Goal: Task Accomplishment & Management: Use online tool/utility

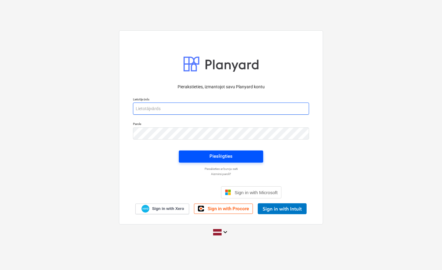
type input "[PERSON_NAME][EMAIL_ADDRESS][DOMAIN_NAME]"
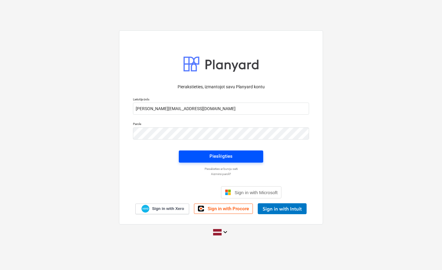
click at [218, 156] on div "Pieslēgties" at bounding box center [221, 156] width 23 height 8
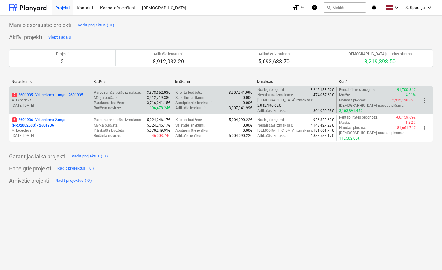
click at [66, 99] on p "A. Lebedevs" at bounding box center [50, 100] width 77 height 5
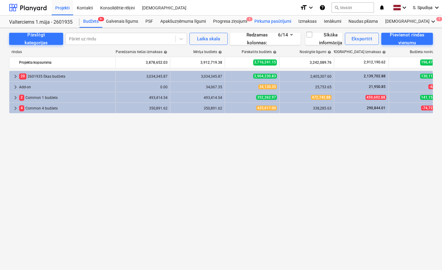
click at [274, 20] on div "Pirkuma pasūtījumi" at bounding box center [273, 21] width 44 height 12
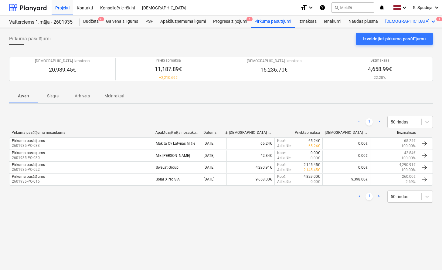
click at [395, 22] on div "Vairāk keyboard_arrow_down 1" at bounding box center [411, 21] width 59 height 12
click at [408, 35] on div "Faili 1" at bounding box center [422, 36] width 29 height 5
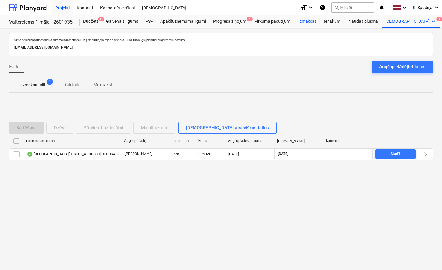
click at [311, 21] on div "Izmaksas" at bounding box center [308, 21] width 26 height 12
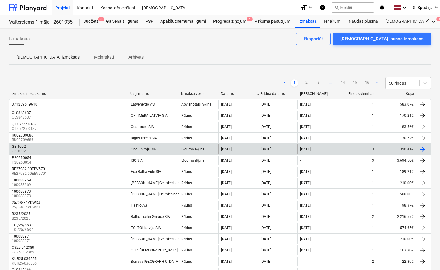
click at [141, 147] on div "Grīdu birojs SIA" at bounding box center [153, 150] width 51 height 10
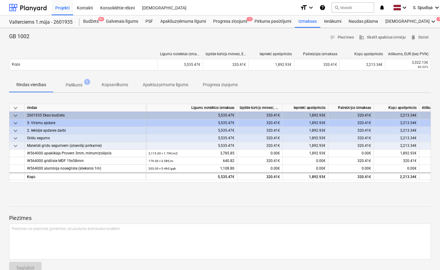
click at [80, 84] on p "Pielikumi" at bounding box center [74, 85] width 17 height 6
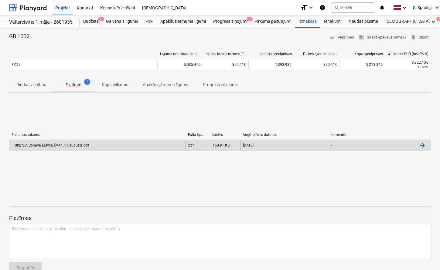
click at [75, 144] on div "1002 SIA Bonava Latvija ĒV44_11.augusts.pdf" at bounding box center [50, 145] width 77 height 5
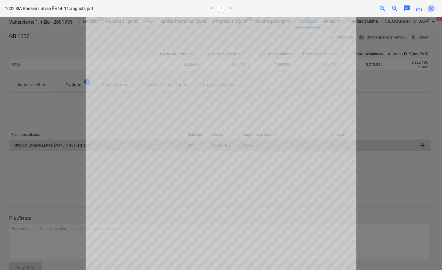
click at [434, 7] on span "close" at bounding box center [431, 8] width 7 height 7
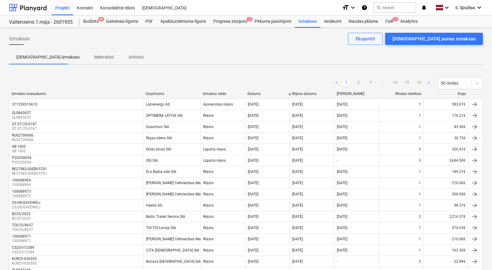
drag, startPoint x: 360, startPoint y: 83, endPoint x: 359, endPoint y: 78, distance: 4.9
click at [360, 83] on link "2" at bounding box center [358, 83] width 7 height 7
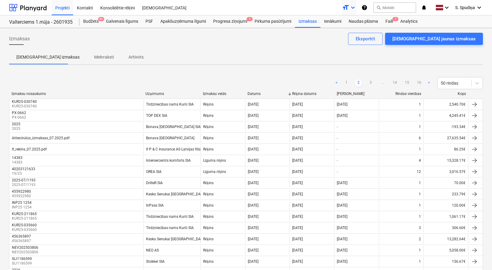
scroll to position [272, 0]
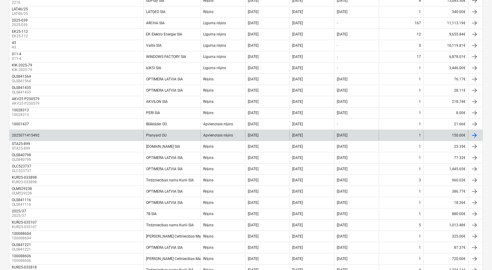
click at [62, 135] on div "2025071415492" at bounding box center [76, 136] width 134 height 10
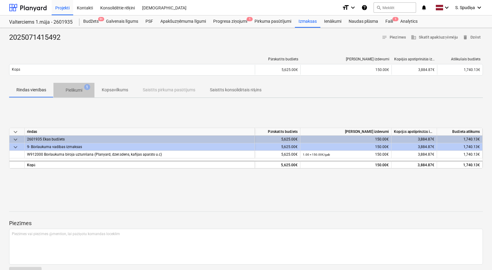
click at [72, 91] on p "Pielikumi" at bounding box center [74, 90] width 17 height 6
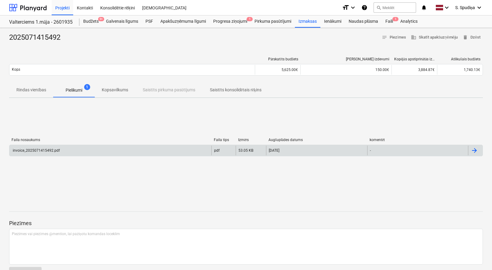
click at [16, 152] on div "invoice_2025071415492.pdf" at bounding box center [36, 151] width 48 height 4
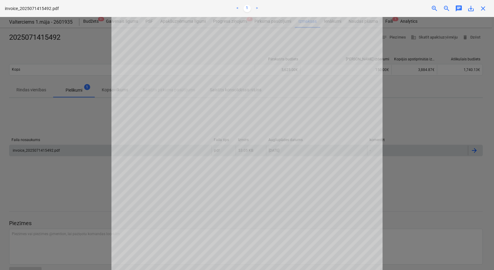
click at [442, 8] on span "close" at bounding box center [483, 8] width 7 height 7
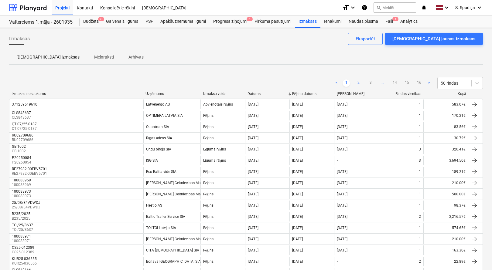
click at [358, 83] on link "2" at bounding box center [358, 83] width 7 height 7
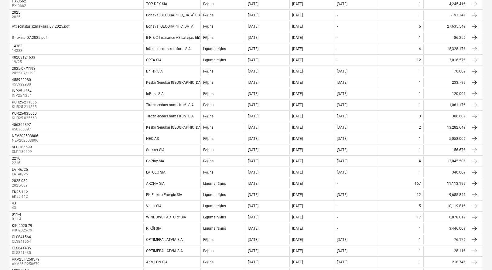
scroll to position [29, 0]
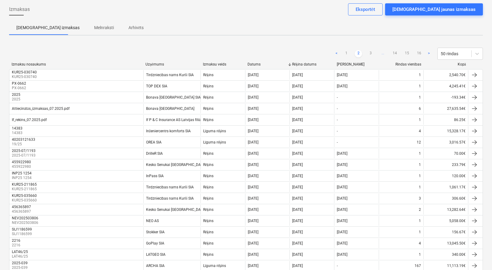
drag, startPoint x: 370, startPoint y: 54, endPoint x: 349, endPoint y: 31, distance: 31.2
click at [370, 54] on link "3" at bounding box center [370, 53] width 7 height 7
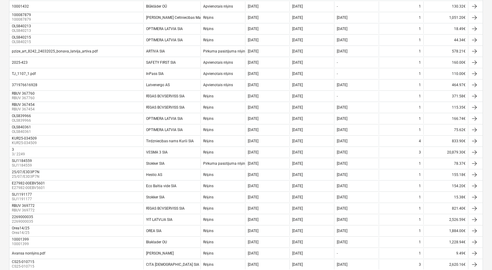
scroll to position [0, 0]
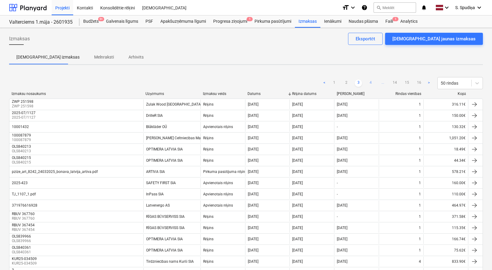
click at [372, 82] on link "4" at bounding box center [370, 83] width 7 height 7
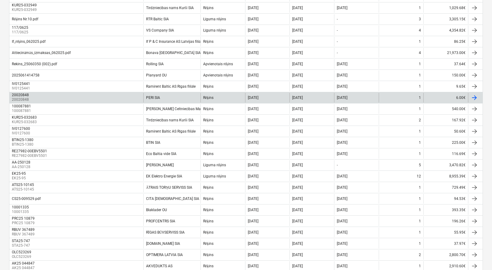
scroll to position [364, 0]
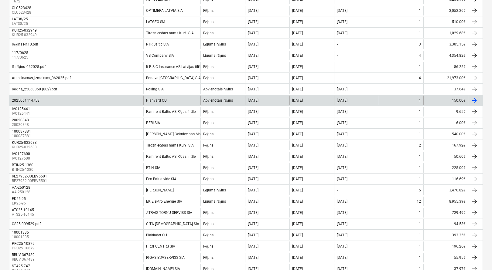
click at [36, 99] on div "2025061414758" at bounding box center [26, 100] width 28 height 4
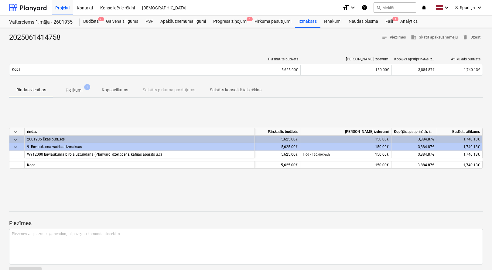
click at [77, 91] on p "Pielikumi" at bounding box center [74, 90] width 17 height 6
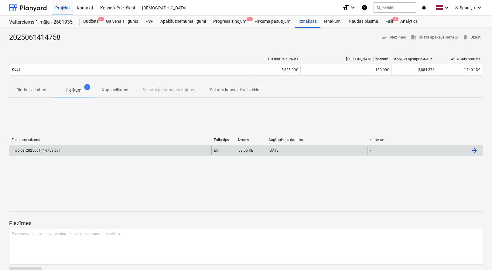
click at [40, 150] on div "invoice_2025061414758.pdf" at bounding box center [36, 151] width 48 height 4
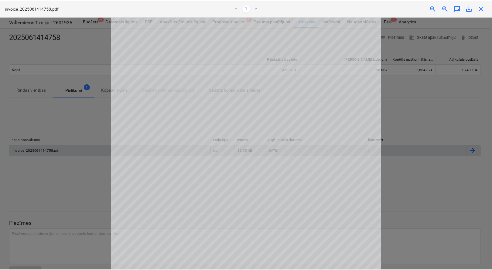
scroll to position [132, 0]
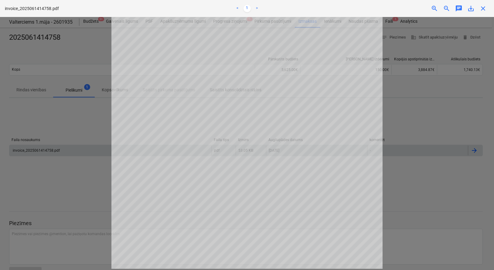
click at [442, 7] on span "close" at bounding box center [483, 8] width 7 height 7
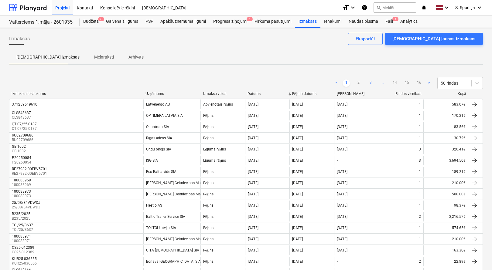
click at [369, 84] on link "3" at bounding box center [370, 83] width 7 height 7
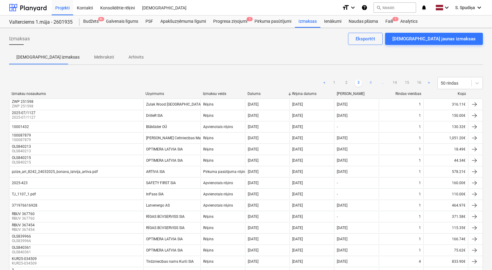
click at [372, 84] on link "4" at bounding box center [370, 83] width 7 height 7
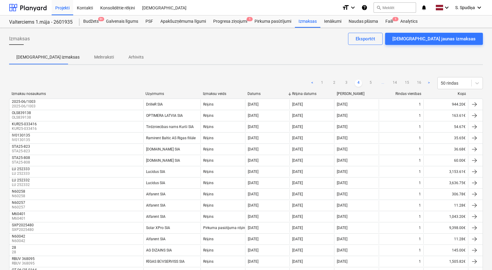
drag, startPoint x: 370, startPoint y: 82, endPoint x: 364, endPoint y: 34, distance: 48.0
click at [370, 80] on link "5" at bounding box center [370, 83] width 7 height 7
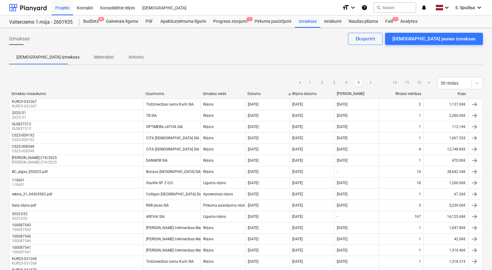
click at [371, 86] on link "6" at bounding box center [370, 83] width 7 height 7
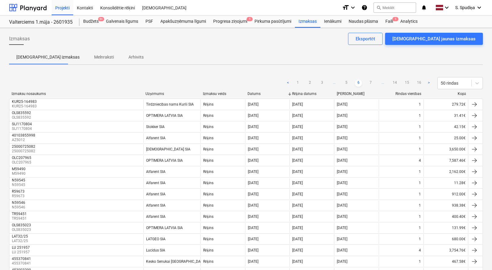
drag, startPoint x: 371, startPoint y: 82, endPoint x: 374, endPoint y: 75, distance: 8.3
click at [371, 82] on link "7" at bounding box center [370, 83] width 7 height 7
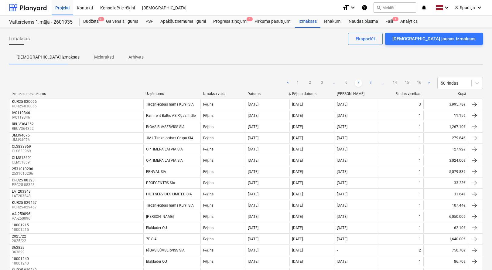
click at [370, 82] on link "8" at bounding box center [370, 83] width 7 height 7
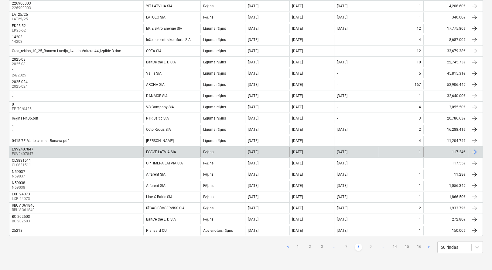
click at [324, 152] on div "[DATE]" at bounding box center [311, 152] width 45 height 10
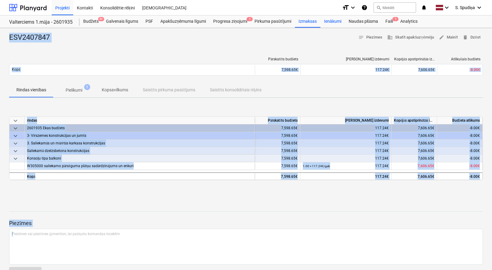
click at [322, 21] on div "Ienākumi" at bounding box center [332, 21] width 25 height 12
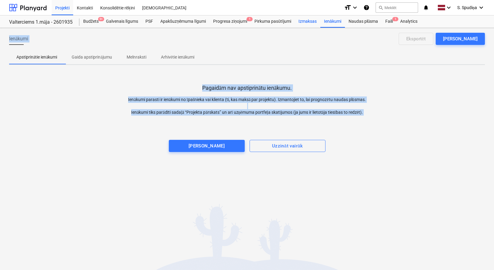
click at [305, 20] on div "Izmaksas" at bounding box center [308, 21] width 26 height 12
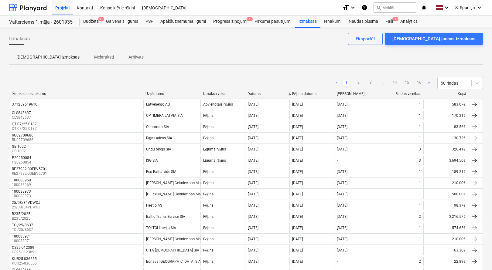
drag, startPoint x: 359, startPoint y: 84, endPoint x: 354, endPoint y: 60, distance: 23.5
click at [359, 84] on link "2" at bounding box center [358, 83] width 7 height 7
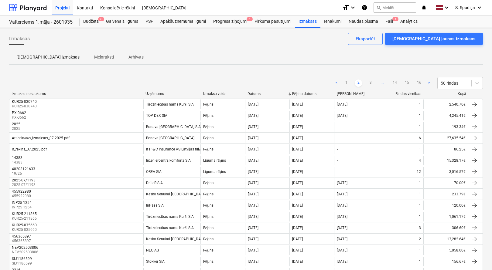
scroll to position [272, 0]
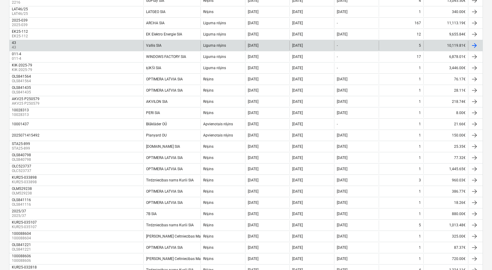
click at [166, 45] on div "Vallis SIA" at bounding box center [171, 46] width 57 height 10
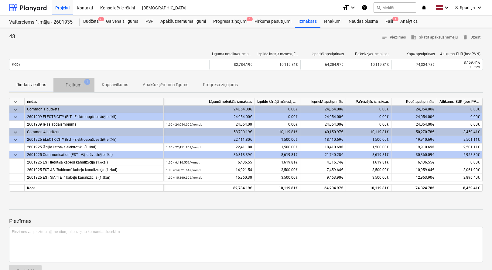
click at [74, 86] on p "Pielikumi" at bounding box center [74, 85] width 17 height 6
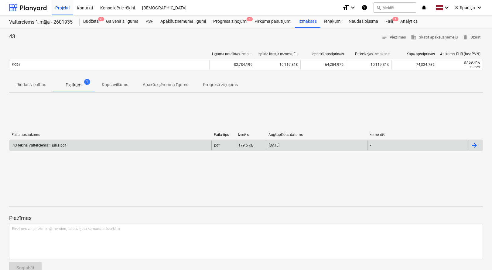
click at [32, 146] on div "43 rekins Valterciems 1 julijs.pdf" at bounding box center [39, 145] width 54 height 4
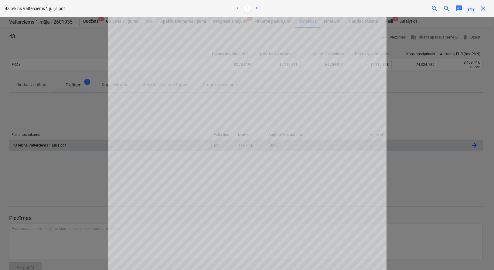
click at [442, 6] on span "close" at bounding box center [483, 8] width 7 height 7
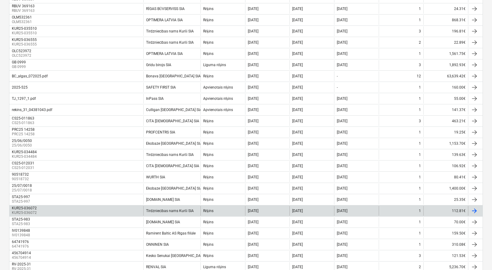
scroll to position [424, 0]
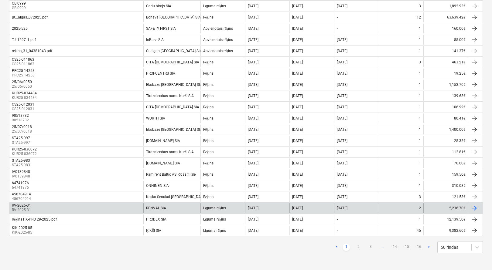
click at [172, 208] on div "RENVAL SIA" at bounding box center [171, 208] width 57 height 10
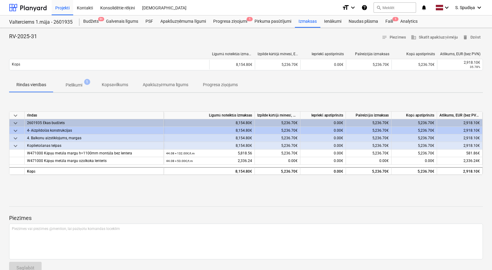
click at [67, 81] on span "Pielikumi 1" at bounding box center [73, 85] width 41 height 11
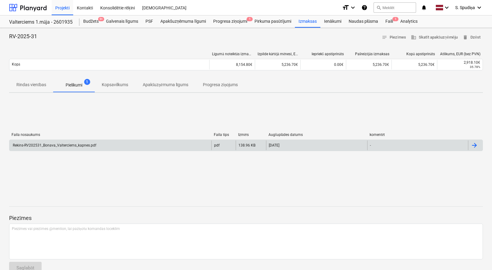
click at [57, 145] on div "Rekins-RV202531_Bonava_Valterciems_kapnes.pdf" at bounding box center [54, 145] width 84 height 4
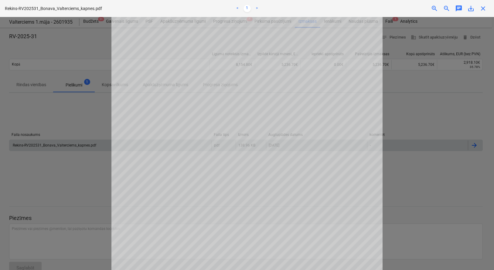
click at [442, 9] on span "close" at bounding box center [483, 8] width 7 height 7
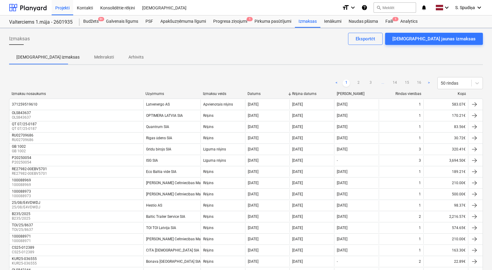
scroll to position [424, 0]
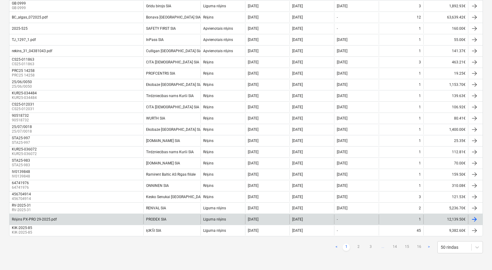
click at [170, 224] on div "PRODEX SIA" at bounding box center [171, 220] width 57 height 10
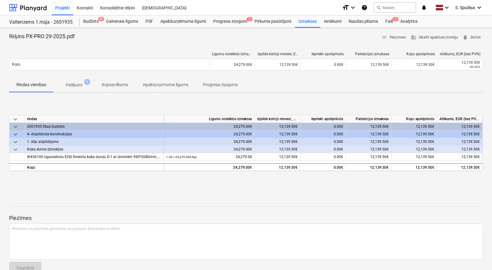
click at [76, 86] on p "Pielikumi" at bounding box center [74, 85] width 17 height 6
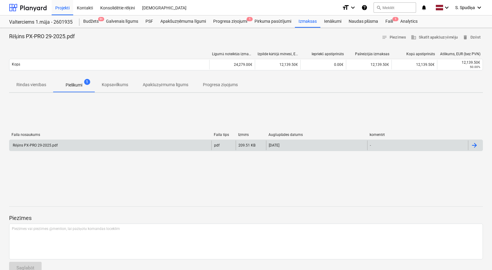
click at [73, 143] on div "Rēķins PX-PRO 29-2025.pdf" at bounding box center [110, 146] width 202 height 10
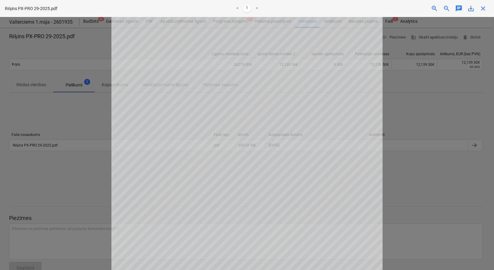
click at [442, 13] on div "Rēķins PX-PRO 29-2025.pdf < 1 > zoom_in zoom_out chat 0 save_alt close" at bounding box center [247, 8] width 494 height 17
click at [442, 8] on span "close" at bounding box center [483, 8] width 7 height 7
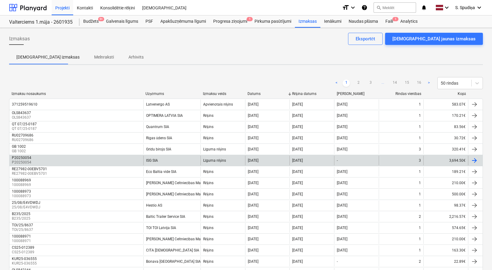
click at [30, 155] on div "P20250054 P20250054 ISG SIA Līguma rēķins [DATE] [DATE] - 3 3,694.50€" at bounding box center [246, 160] width 474 height 11
click at [60, 161] on div "P20250054 P20250054" at bounding box center [76, 161] width 134 height 10
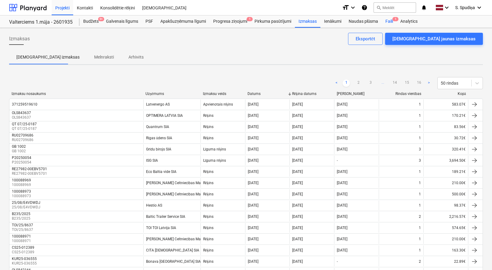
click at [390, 23] on div "Faili 1" at bounding box center [389, 21] width 15 height 12
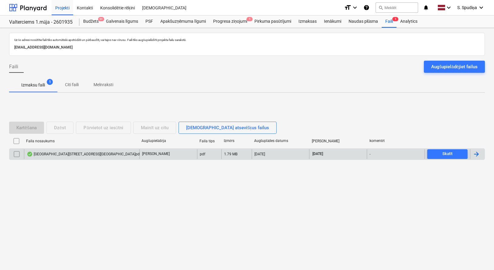
click at [53, 155] on div "[GEOGRAPHIC_DATA][STREET_ADDRESS][GEOGRAPHIC_DATA]pdf" at bounding box center [84, 154] width 114 height 5
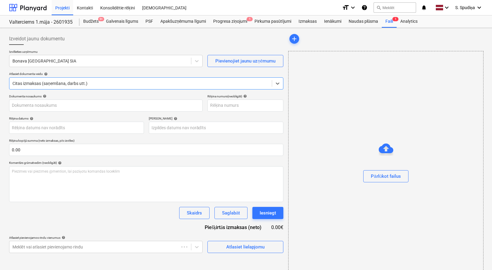
type input "1"
type input "[DATE]"
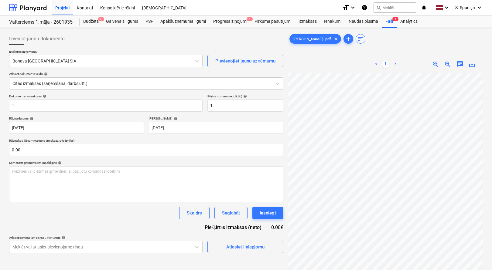
scroll to position [0, 19]
click at [77, 64] on div "Bonava [GEOGRAPHIC_DATA] SIA" at bounding box center [100, 61] width 182 height 9
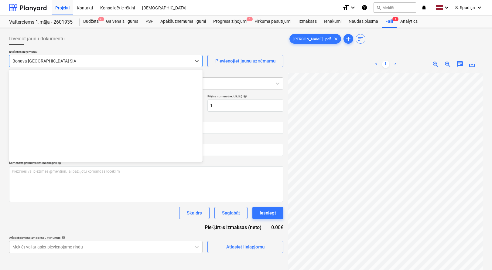
scroll to position [1116, 0]
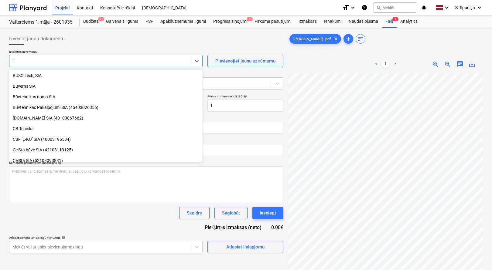
type input "ib"
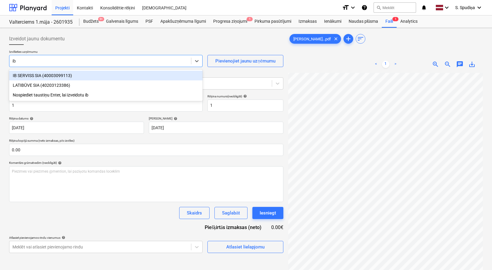
click at [77, 74] on div "IB SERVISS SIA (40003099113)" at bounding box center [105, 76] width 193 height 10
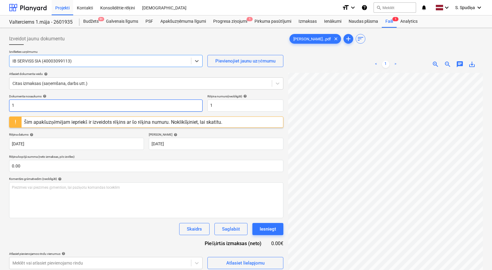
click at [31, 101] on input "1" at bounding box center [105, 106] width 193 height 12
drag, startPoint x: 41, startPoint y: 106, endPoint x: -22, endPoint y: 112, distance: 63.7
click at [0, 112] on html "Projekti Kontakti Konsolidētie rēķini Iesūtne format_size keyboard_arrow_down h…" at bounding box center [246, 135] width 492 height 270
type input "294-6286"
drag, startPoint x: 237, startPoint y: 104, endPoint x: 185, endPoint y: 104, distance: 51.6
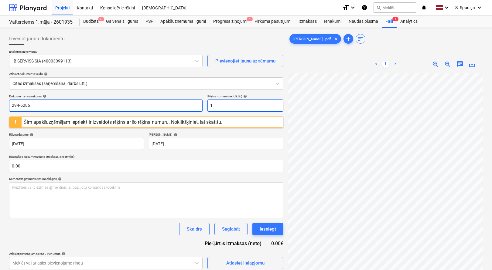
click at [185, 104] on div "Dokumenta nosaukums help 294-6286 Rēķina numurs (neobligāti) help 1" at bounding box center [146, 102] width 274 height 17
paste input "294-6286"
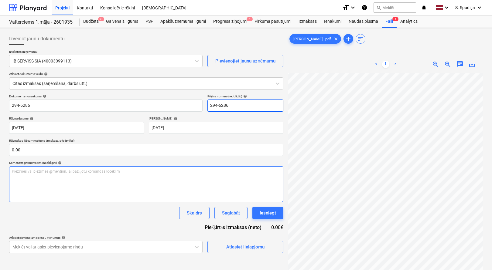
type input "294-6286"
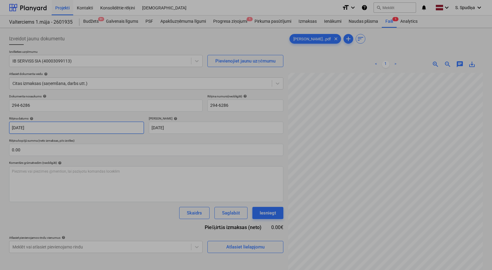
click at [54, 129] on body "Projekti Kontakti Konsolidētie rēķini Iesūtne format_size keyboard_arrow_down h…" at bounding box center [246, 135] width 492 height 270
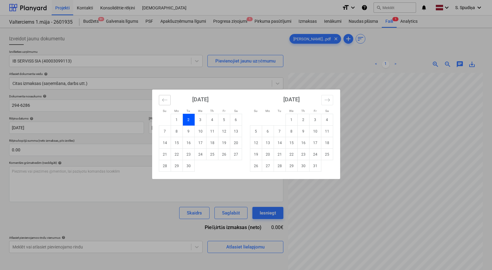
click at [165, 99] on icon "Move backward to switch to the previous month." at bounding box center [165, 100] width 6 height 6
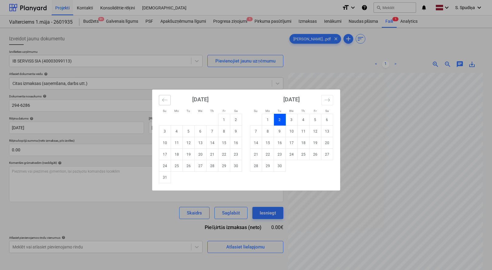
click at [165, 99] on icon "Move backward to switch to the previous month." at bounding box center [165, 100] width 6 height 6
click at [210, 167] on td "31" at bounding box center [212, 166] width 12 height 12
type input "[DATE]"
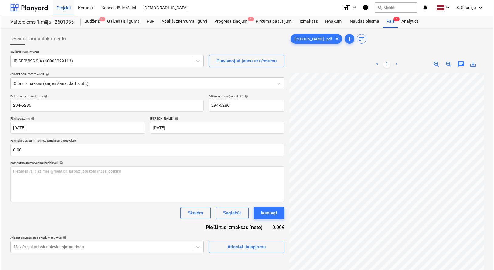
scroll to position [34, 68]
click at [266, 247] on span "Atlasiet lielapjomu" at bounding box center [245, 247] width 61 height 8
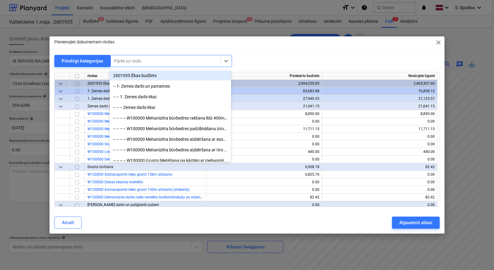
click at [186, 63] on div at bounding box center [166, 61] width 104 height 6
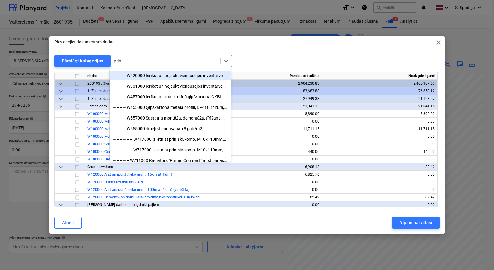
type input "print"
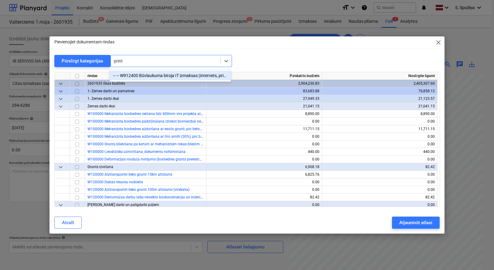
click at [187, 74] on div "-- -- W912400 Būvlaukuma biroja IT izmaksas (internets, printeru izmantošana)" at bounding box center [170, 76] width 121 height 10
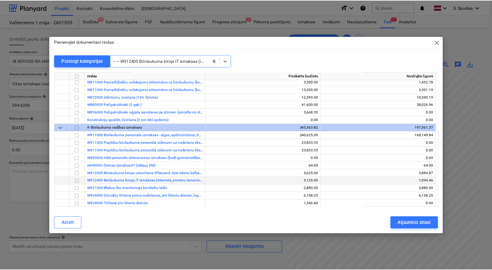
scroll to position [5535, 0]
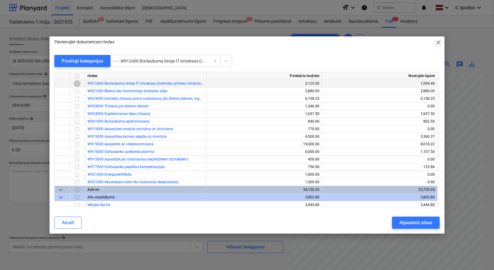
click at [77, 84] on input "checkbox" at bounding box center [76, 83] width 7 height 7
click at [410, 222] on div "Atjaunināt atlasi" at bounding box center [415, 223] width 33 height 8
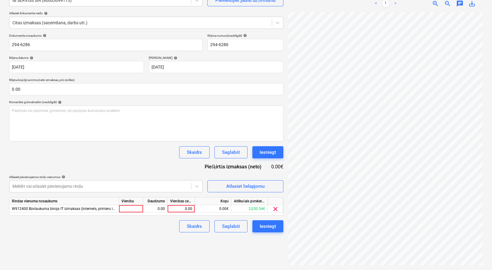
scroll to position [26, 80]
click at [189, 208] on div "0.00" at bounding box center [181, 209] width 22 height 8
type input "141.78"
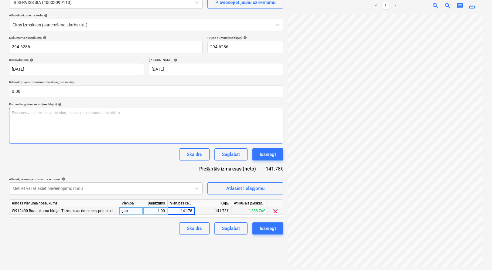
scroll to position [61, 0]
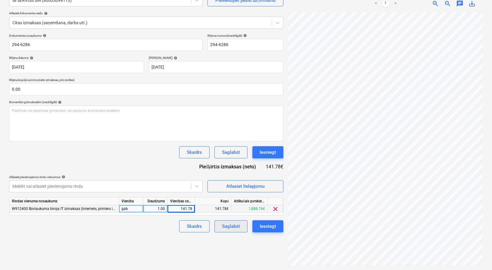
click at [236, 226] on div "Saglabāt" at bounding box center [231, 227] width 18 height 8
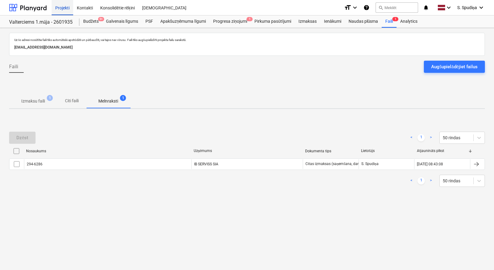
click at [64, 7] on div "Projekti" at bounding box center [63, 7] width 22 height 15
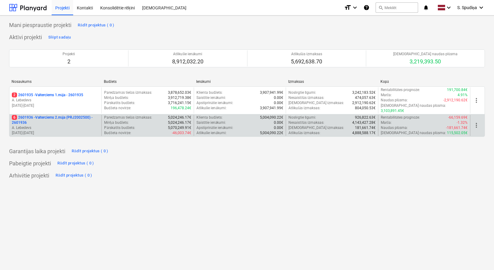
click at [54, 131] on p "[DATE] - [DATE]" at bounding box center [55, 133] width 87 height 5
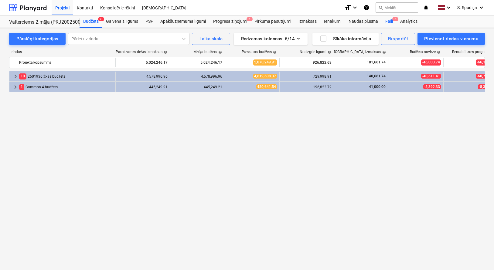
click at [391, 21] on div "Faili 5" at bounding box center [389, 21] width 15 height 12
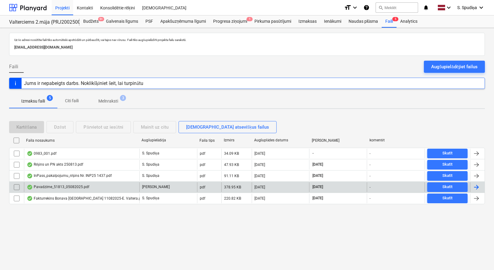
click at [61, 190] on div "Pavadzīme_51813_05082025.pdf" at bounding box center [58, 187] width 63 height 5
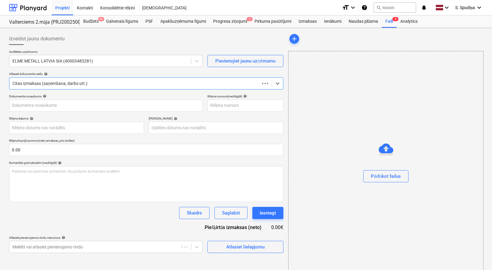
type input "51813"
type input "[DATE]"
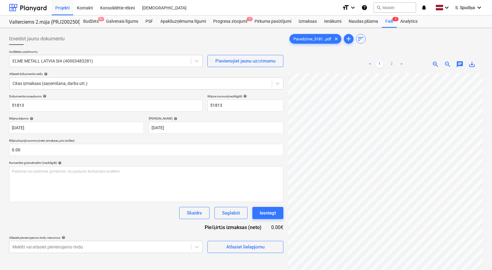
click at [429, 270] on html "Projekti Kontakti Konsolidētie rēķini Iesūtne format_size keyboard_arrow_down h…" at bounding box center [246, 135] width 492 height 270
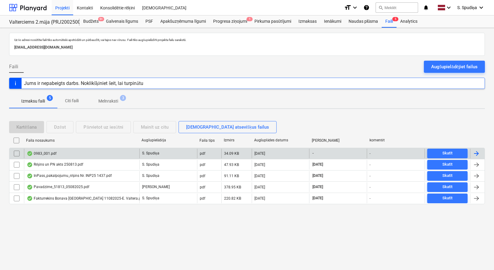
click at [43, 152] on div "0983_001.pdf" at bounding box center [42, 153] width 30 height 5
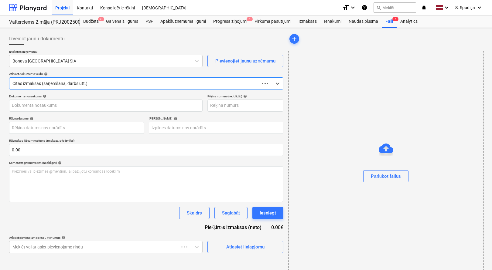
type input "0983_001.pdf"
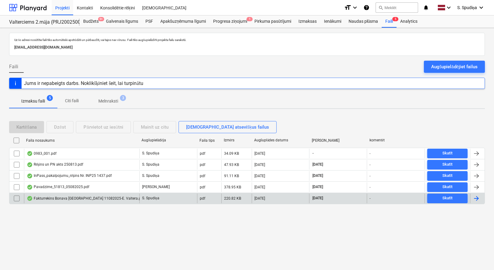
click at [70, 199] on div "Fakturrekins Bonava [GEOGRAPHIC_DATA] 11082025-E. Valtera.pdf" at bounding box center [86, 198] width 118 height 5
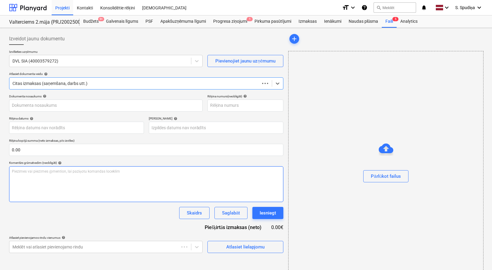
type input "DVLS 25/ 657"
type input "[DATE]"
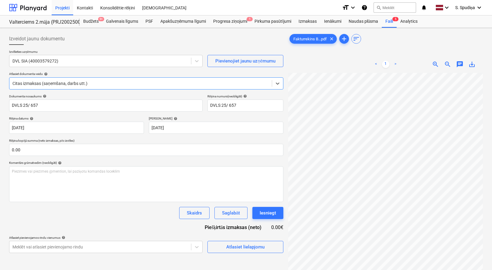
scroll to position [121, 0]
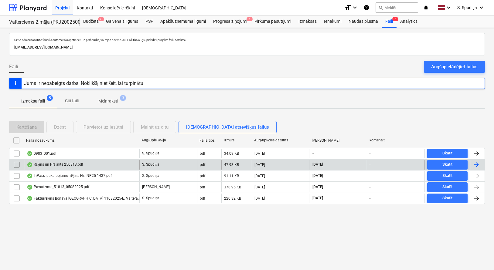
click at [74, 167] on div "Rēķins un PN akts 250813.pdf" at bounding box center [55, 164] width 56 height 5
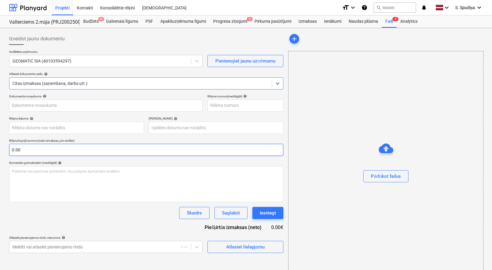
type input "250813"
type input "[DATE]"
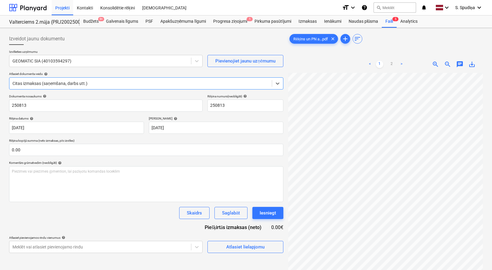
scroll to position [121, 0]
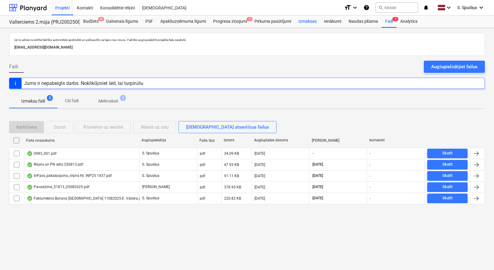
click at [308, 21] on div "Izmaksas" at bounding box center [308, 21] width 26 height 12
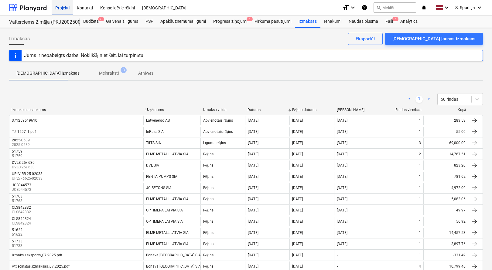
click at [63, 5] on div "Projekti" at bounding box center [63, 7] width 22 height 15
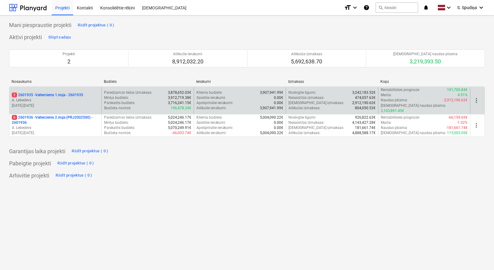
click at [47, 98] on p "A. Lebedevs" at bounding box center [55, 100] width 87 height 5
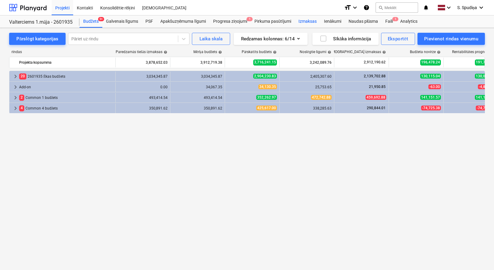
click at [314, 23] on div "Izmaksas" at bounding box center [308, 21] width 26 height 12
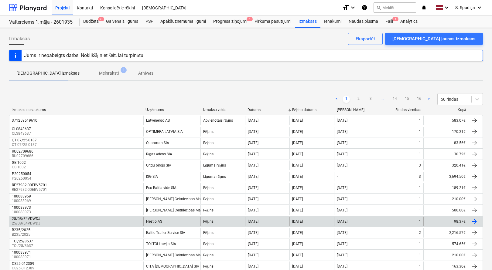
click at [73, 225] on div "25/08/E4VDWDJ 25/08/E4VDWDJ" at bounding box center [76, 222] width 134 height 10
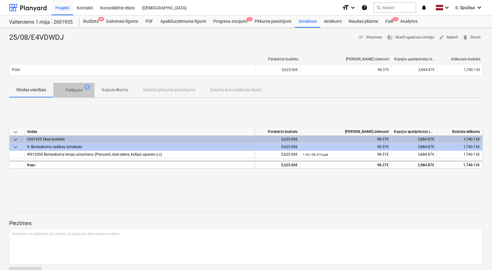
click at [77, 92] on p "Pielikumi" at bounding box center [74, 90] width 17 height 6
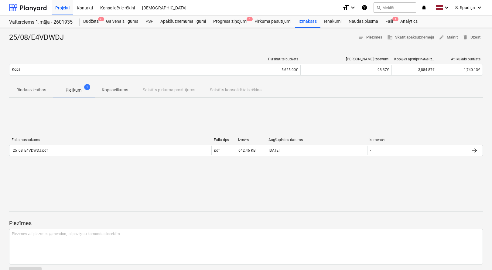
click at [120, 86] on span "Kopsavilkums" at bounding box center [114, 90] width 41 height 10
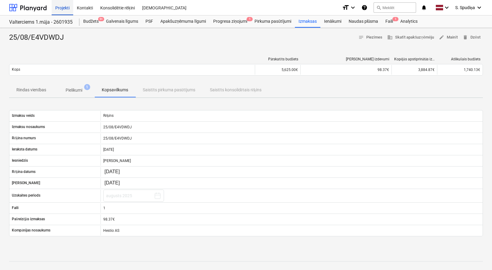
click at [54, 8] on div "Projekti" at bounding box center [63, 7] width 22 height 15
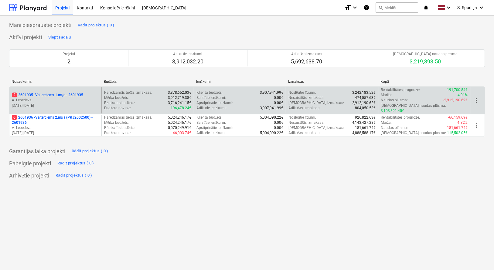
click at [79, 103] on p "[DATE] - [DATE]" at bounding box center [55, 105] width 87 height 5
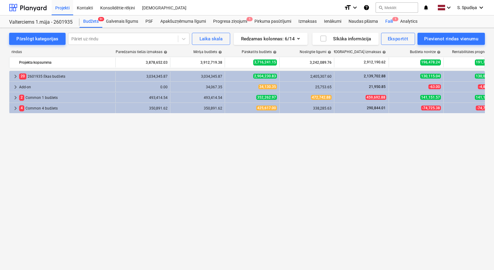
click at [387, 20] on div "Faili 1" at bounding box center [389, 21] width 15 height 12
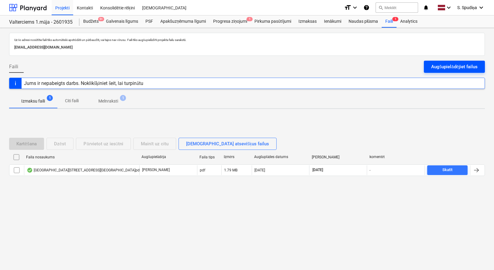
click at [442, 68] on div "Augšupielādējiet failus" at bounding box center [454, 67] width 46 height 8
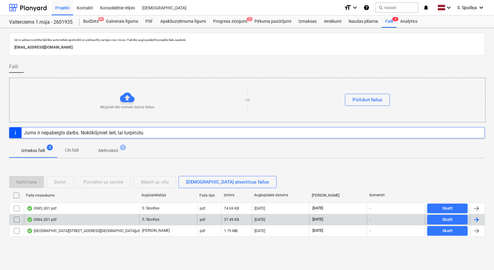
click at [54, 221] on div "0984_001.pdf" at bounding box center [42, 219] width 30 height 5
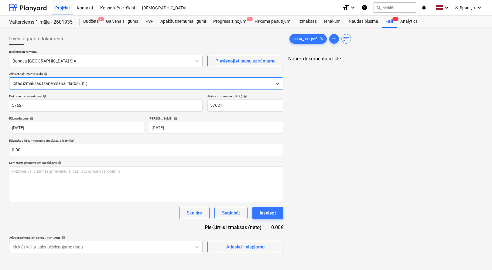
type input "57621"
type input "[DATE]"
click at [72, 61] on div at bounding box center [100, 61] width 176 height 6
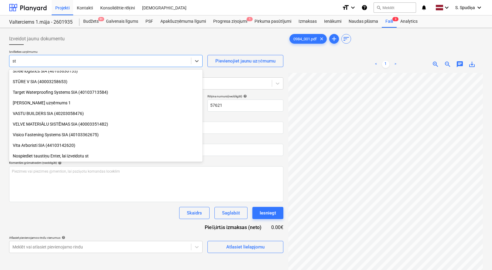
scroll to position [759, 0]
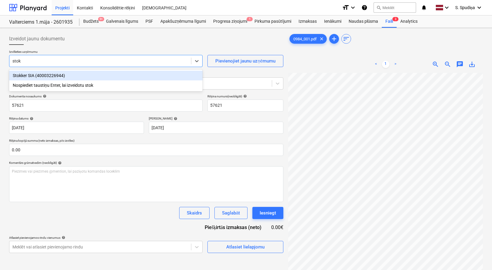
type input "stokk"
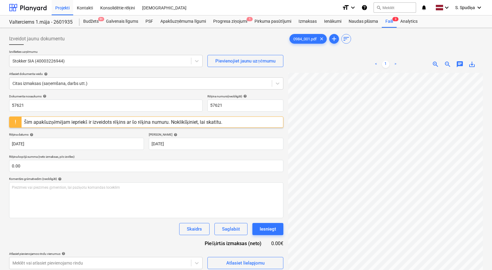
scroll to position [0, 17]
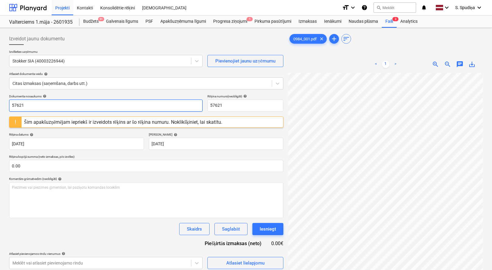
drag, startPoint x: 40, startPoint y: 104, endPoint x: -31, endPoint y: 113, distance: 71.7
click at [0, 113] on html "Projekti Kontakti Konsolidētie rēķini Iesūtne format_size keyboard_arrow_down h…" at bounding box center [246, 135] width 492 height 270
drag, startPoint x: 39, startPoint y: 105, endPoint x: -20, endPoint y: 107, distance: 58.6
click at [0, 107] on html "Projekti Kontakti Konsolidētie rēķini Iesūtne format_size keyboard_arrow_down h…" at bounding box center [246, 135] width 492 height 270
type input "SIJ1204050"
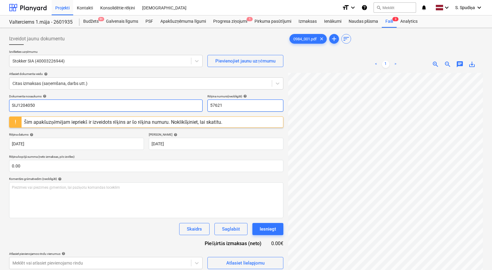
drag, startPoint x: 240, startPoint y: 109, endPoint x: 180, endPoint y: 110, distance: 59.5
click at [180, 110] on div "Dokumenta nosaukums help SIJ1204050 Rēķina numurs (neobligāti) help 57621" at bounding box center [146, 102] width 274 height 17
paste input "SIJ1204050"
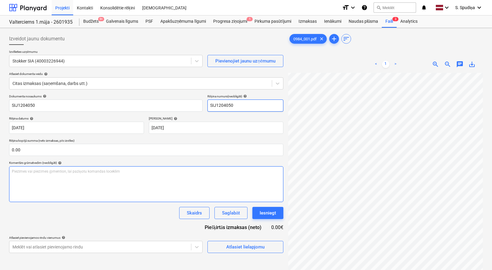
type input "SIJ1204050"
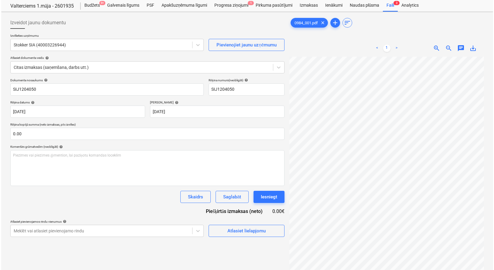
scroll to position [30, 0]
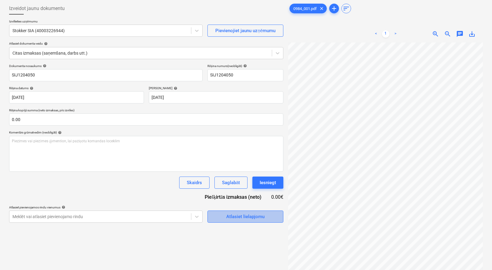
click at [226, 214] on span "Atlasiet lielapjomu" at bounding box center [245, 217] width 61 height 8
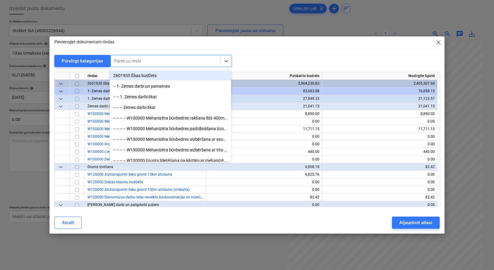
click at [176, 63] on div at bounding box center [166, 61] width 104 height 6
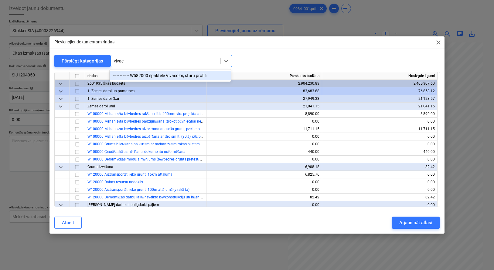
type input "vivaco"
click at [172, 74] on div "-- -- -- -- -- W582000 špaktele Vivacolor, stūru profili" at bounding box center [170, 76] width 121 height 10
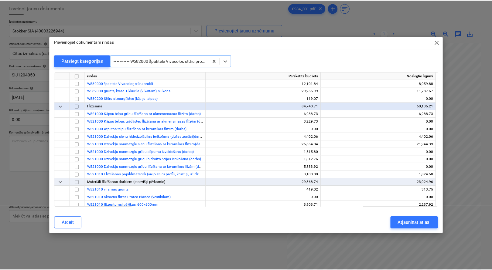
scroll to position [3234, 0]
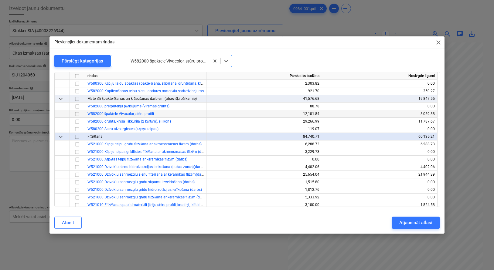
click at [77, 114] on input "checkbox" at bounding box center [76, 114] width 7 height 7
click at [418, 224] on div "Atjaunināt atlasi" at bounding box center [415, 223] width 33 height 8
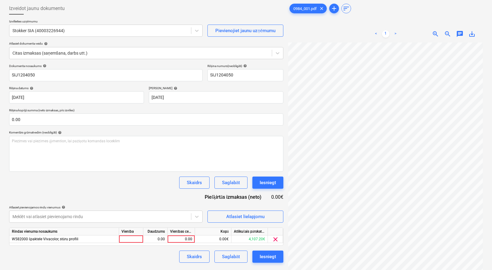
scroll to position [72, 80]
click at [185, 238] on div "0.00" at bounding box center [181, 240] width 22 height 8
type input "23.8"
click at [236, 259] on div "Saglabāt" at bounding box center [231, 257] width 18 height 8
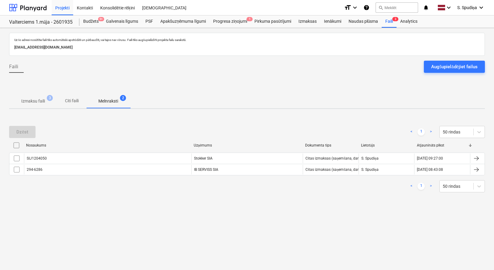
click at [39, 101] on p "Izmaksu faili" at bounding box center [33, 101] width 24 height 6
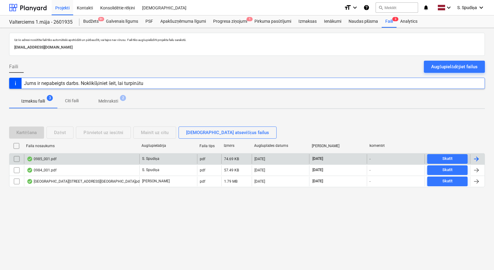
click at [64, 160] on div "0985_001.pdf" at bounding box center [81, 159] width 115 height 10
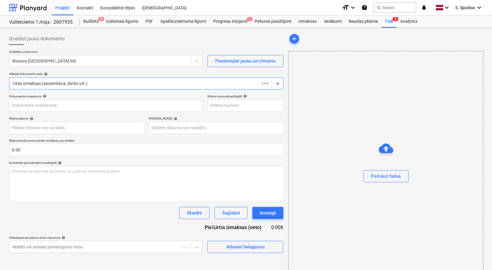
type input "57621"
type input "[DATE]"
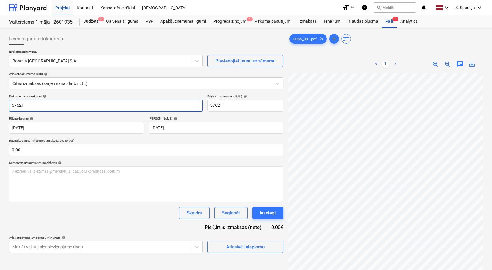
drag, startPoint x: 49, startPoint y: 107, endPoint x: -27, endPoint y: 107, distance: 75.9
click at [0, 107] on html "Projekti Kontakti Konsolidētie rēķini Iesūtne format_size keyboard_arrow_down h…" at bounding box center [246, 135] width 492 height 270
drag, startPoint x: 50, startPoint y: 104, endPoint x: -25, endPoint y: 105, distance: 75.6
click at [0, 105] on html "Projekti Kontakti Konsolidētie rēķini Iesūtne format_size keyboard_arrow_down h…" at bounding box center [246, 135] width 492 height 270
type input "SIJ1203127"
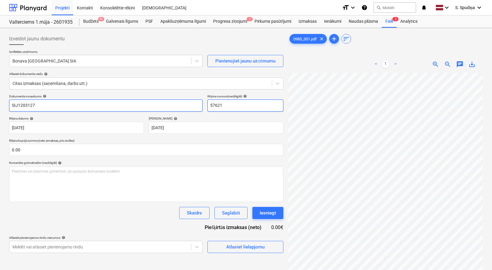
drag, startPoint x: 228, startPoint y: 105, endPoint x: 175, endPoint y: 108, distance: 53.3
click at [176, 108] on div "Dokumenta nosaukums help SIJ1203127 Rēķina numurs (neobligāti) help 57621" at bounding box center [146, 102] width 274 height 17
paste input "SIJ1203127"
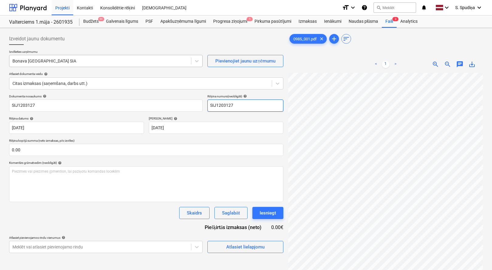
type input "SIJ1203127"
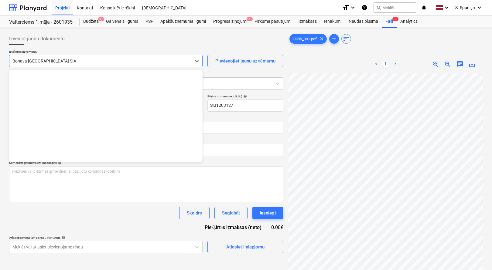
click at [93, 64] on div at bounding box center [100, 61] width 176 height 6
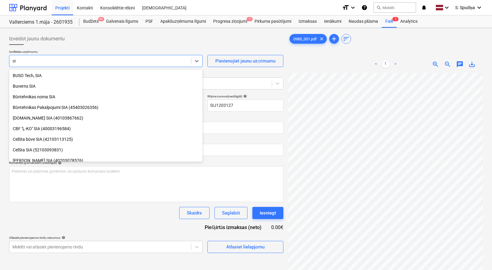
scroll to position [759, 0]
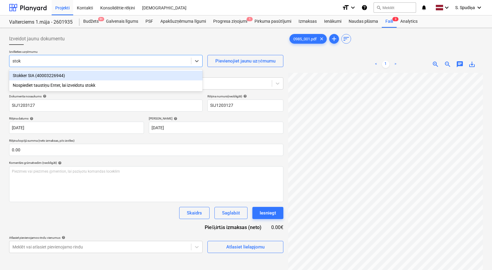
type input "stokk"
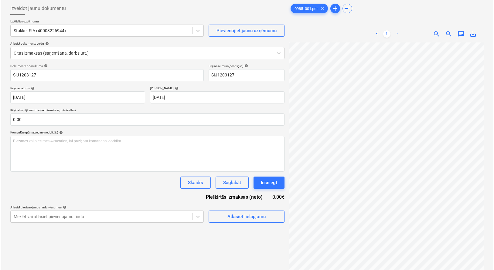
scroll to position [89, 80]
click at [241, 215] on div "Atlasiet lielapjomu" at bounding box center [245, 217] width 38 height 8
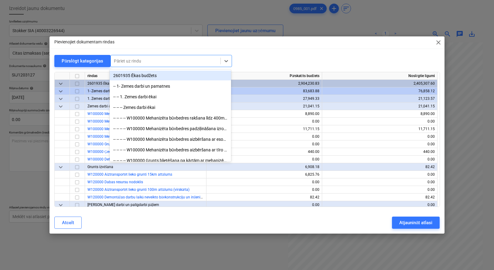
click at [151, 60] on div at bounding box center [166, 61] width 104 height 6
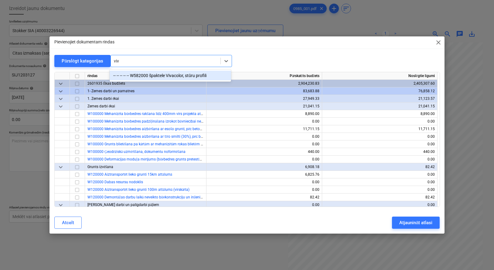
type input "viva"
click at [162, 79] on div "-- -- -- -- -- W582000 špaktele Vivacolor, stūru profili" at bounding box center [170, 76] width 121 height 10
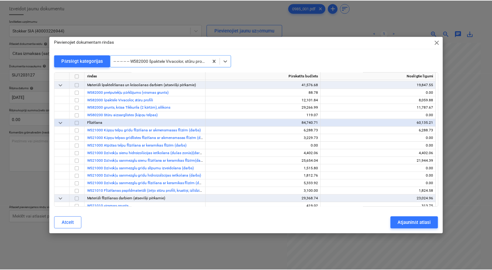
scroll to position [3234, 0]
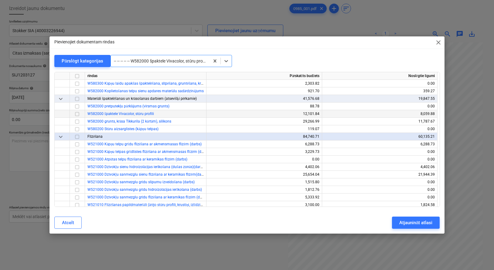
click at [75, 114] on input "checkbox" at bounding box center [76, 114] width 7 height 7
click at [77, 120] on input "checkbox" at bounding box center [76, 121] width 7 height 7
click at [77, 114] on input "checkbox" at bounding box center [76, 114] width 7 height 7
click at [422, 222] on div "Atjaunināt atlasi" at bounding box center [415, 223] width 33 height 8
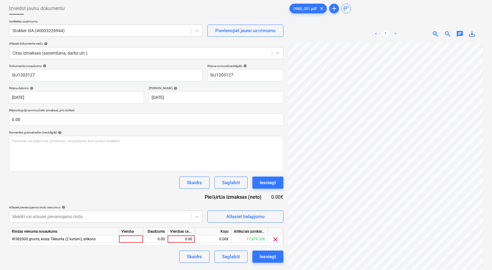
scroll to position [93, 80]
click at [189, 239] on div "0.00" at bounding box center [181, 240] width 22 height 8
type input "31.58"
click at [233, 259] on div "Saglabāt" at bounding box center [231, 257] width 18 height 8
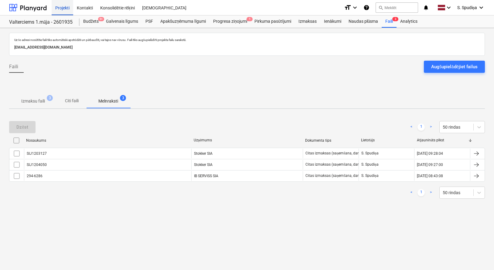
click at [61, 9] on div "Projekti" at bounding box center [63, 7] width 22 height 15
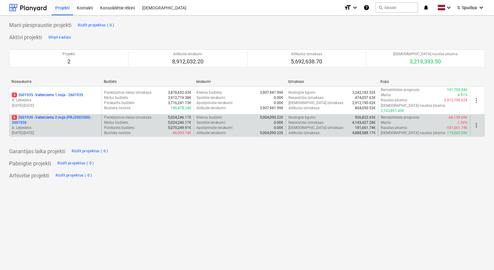
click at [60, 118] on p "6 2601936 - Valterciems 2.māja (PRJ2002500) - 2601936" at bounding box center [55, 120] width 87 height 10
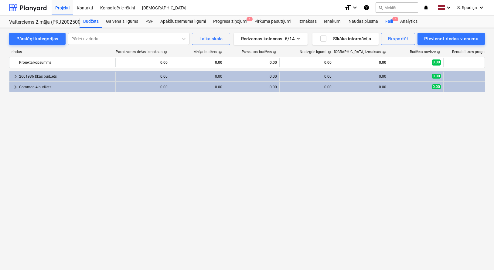
click at [394, 22] on div "Faili 5" at bounding box center [389, 21] width 15 height 12
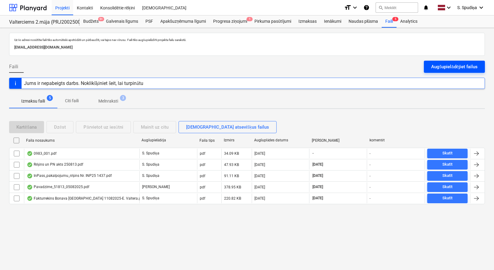
click at [436, 68] on div "Augšupielādējiet failus" at bounding box center [454, 67] width 46 height 8
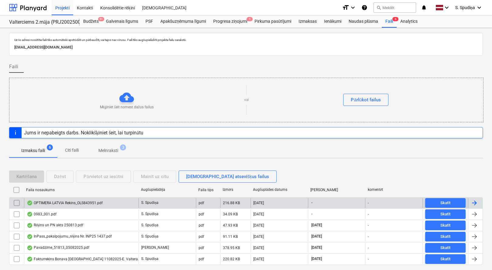
click at [77, 205] on div "OPTIMERA LATVIA Rekins_OLS843951.pdf" at bounding box center [65, 203] width 76 height 5
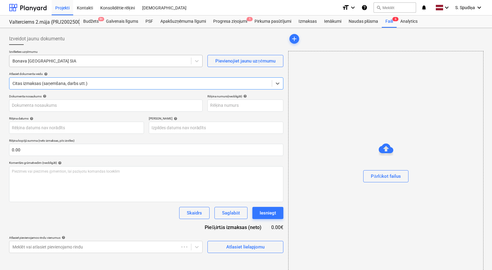
click at [60, 65] on div "Bonava [GEOGRAPHIC_DATA] SIA" at bounding box center [100, 61] width 182 height 9
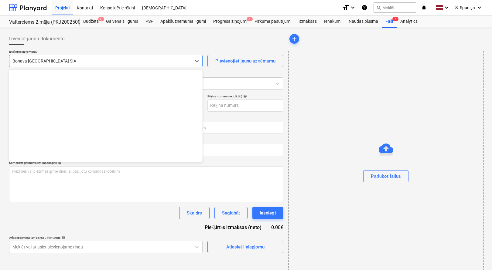
type input "OLS843951"
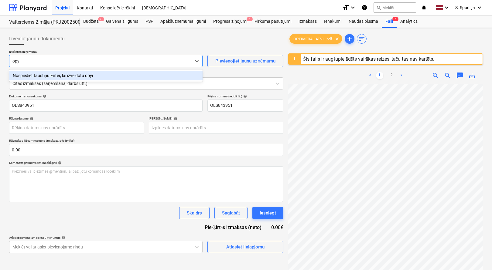
type input "opyim"
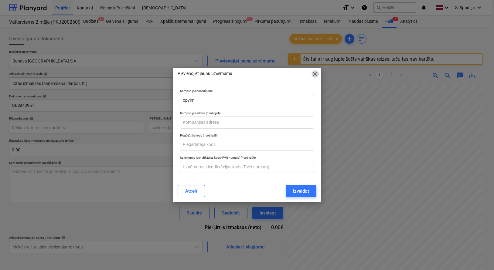
click at [315, 72] on span "close" at bounding box center [315, 73] width 7 height 7
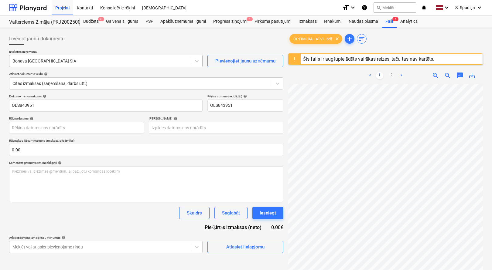
click at [78, 62] on div at bounding box center [100, 61] width 176 height 6
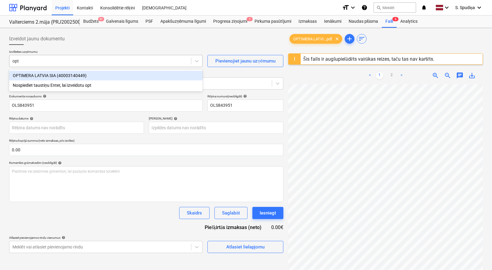
type input "opti"
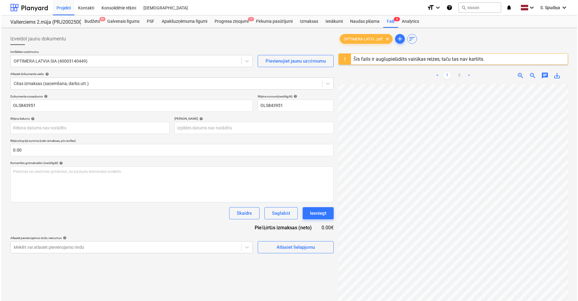
scroll to position [104, 45]
click at [289, 247] on div "Atlasiet lielapjomu" at bounding box center [294, 247] width 38 height 8
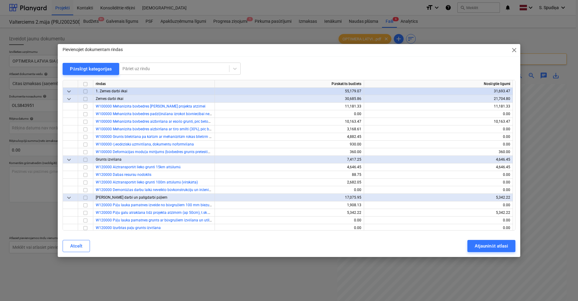
scroll to position [30, 0]
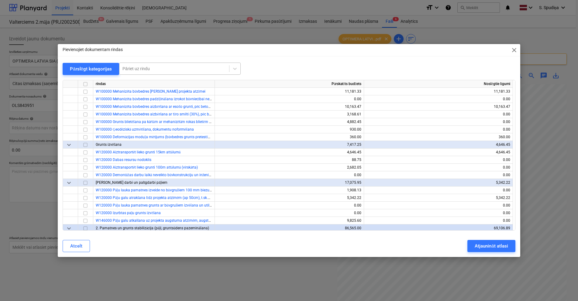
click at [134, 70] on div at bounding box center [174, 69] width 104 height 6
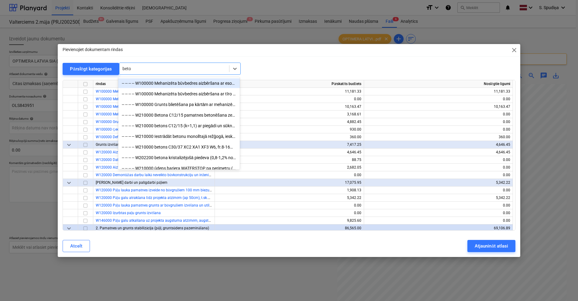
type input "beton"
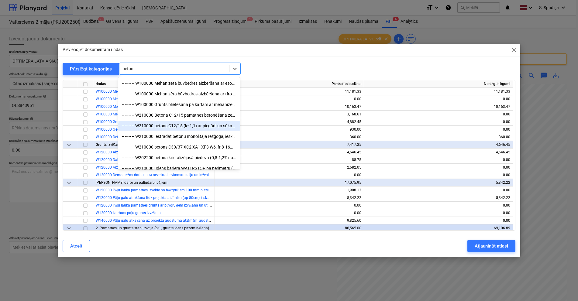
click at [153, 125] on div "-- -- -- -- W210000 betons C12/15 (k=1,1) ar piegādi un sūknēšanu" at bounding box center [178, 126] width 121 height 10
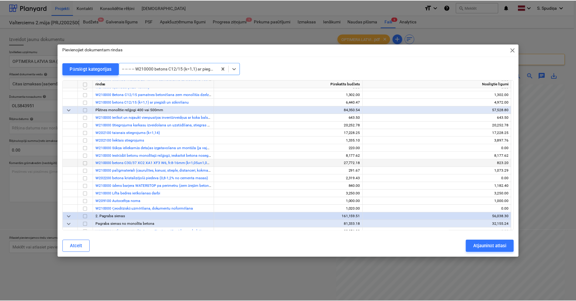
scroll to position [304, 0]
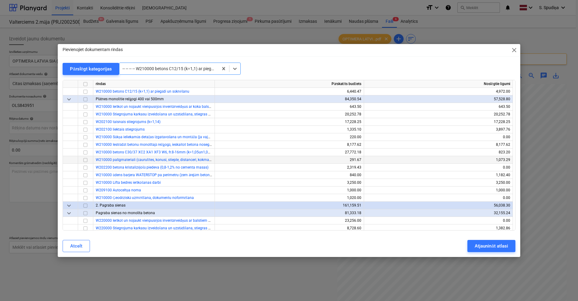
click at [84, 160] on input "checkbox" at bounding box center [85, 159] width 7 height 7
click at [442, 248] on div "Atjaunināt atlasi" at bounding box center [490, 246] width 33 height 8
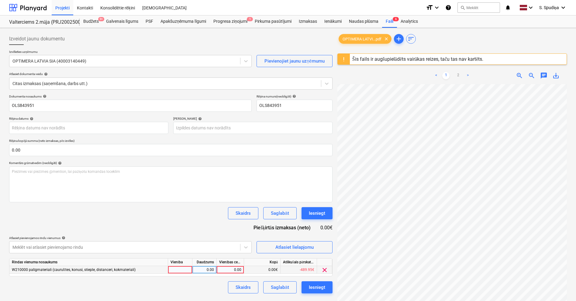
click at [228, 269] on div "0.00" at bounding box center [230, 270] width 22 height 8
type input "90.42"
click at [34, 130] on body "Projekti Kontakti Konsolidētie rēķini Iesūtne format_size keyboard_arrow_down h…" at bounding box center [288, 150] width 576 height 301
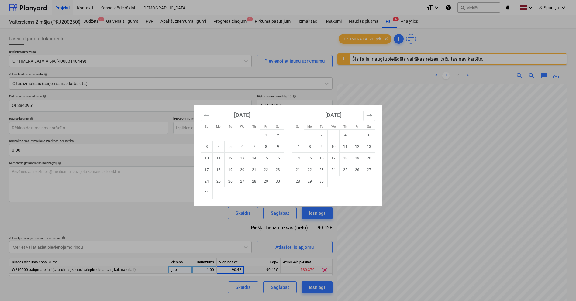
click at [240, 159] on td "13" at bounding box center [242, 158] width 12 height 12
type input "[DATE]"
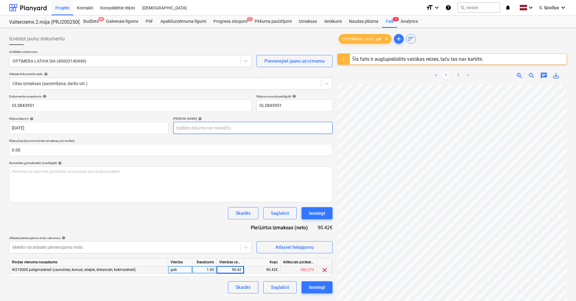
click at [186, 124] on body "Projekti Kontakti Konsolidētie rēķini Iesūtne format_size keyboard_arrow_down h…" at bounding box center [288, 150] width 576 height 301
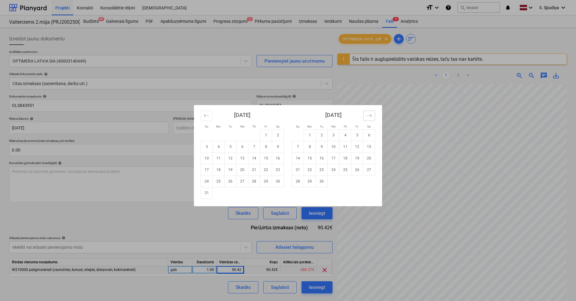
click at [366, 117] on icon "Move forward to switch to the next month." at bounding box center [369, 116] width 6 height 6
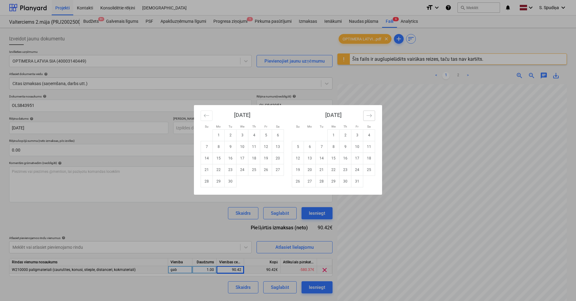
click at [366, 117] on icon "Move forward to switch to the next month." at bounding box center [369, 116] width 6 height 6
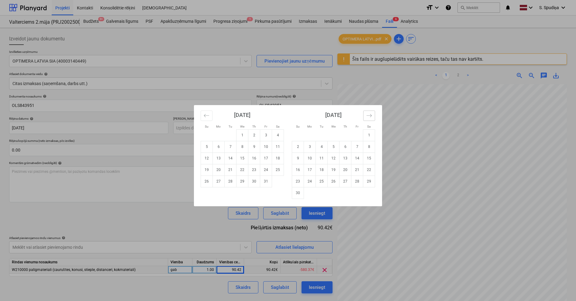
click at [366, 117] on icon "Move forward to switch to the next month." at bounding box center [369, 116] width 6 height 6
click at [348, 146] on td "11" at bounding box center [345, 147] width 12 height 12
type input "[DATE]"
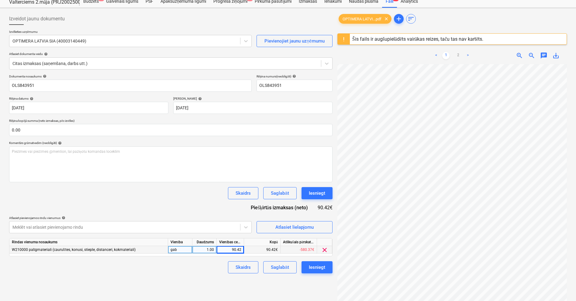
scroll to position [30, 0]
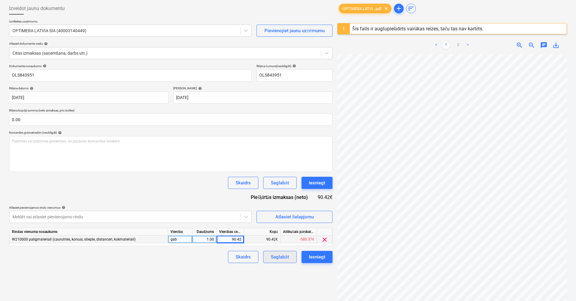
click at [274, 257] on div "Saglabāt" at bounding box center [280, 257] width 18 height 8
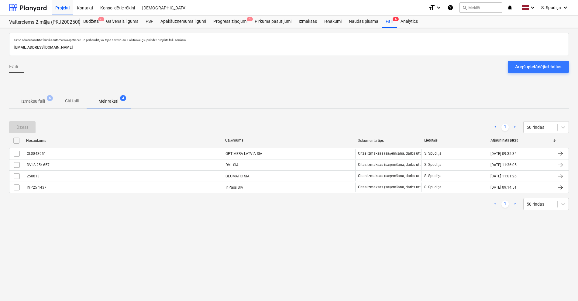
click at [38, 100] on p "Izmaksu faili" at bounding box center [33, 101] width 24 height 6
